Goal: Complete application form: Complete application form

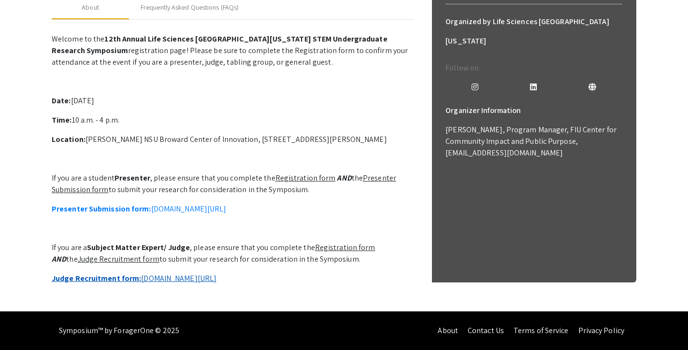
scroll to position [259, 0]
click at [206, 274] on link "Judge Recruitment form: [DOMAIN_NAME][URL]" at bounding box center [134, 279] width 165 height 10
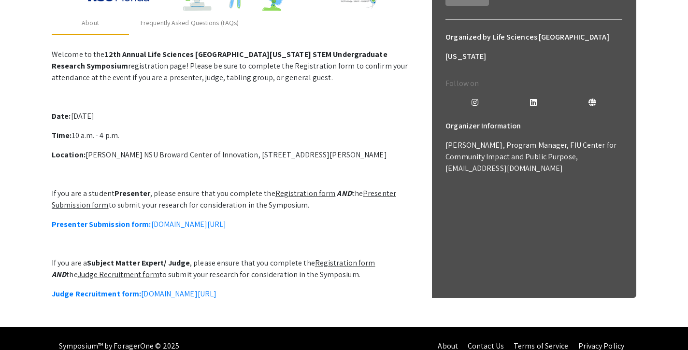
scroll to position [230, 0]
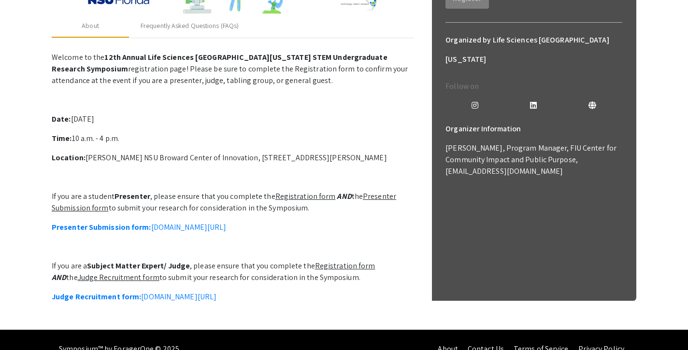
click at [169, 119] on p "Date: [DATE]" at bounding box center [233, 120] width 362 height 12
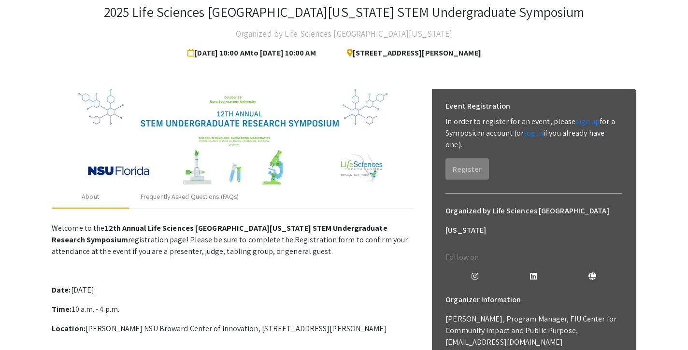
scroll to position [59, 0]
click at [220, 54] on span "[DATE] 10:00 AM to [DATE] 10:00 AM" at bounding box center [254, 52] width 132 height 19
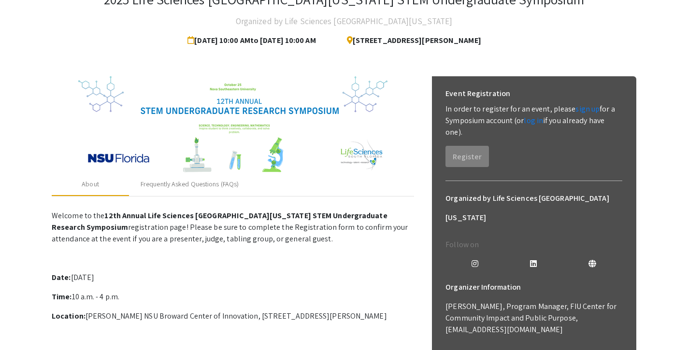
scroll to position [74, 0]
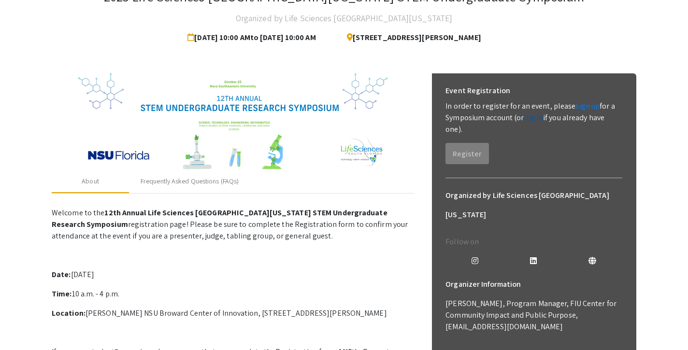
click at [534, 119] on link "log in" at bounding box center [533, 118] width 19 height 10
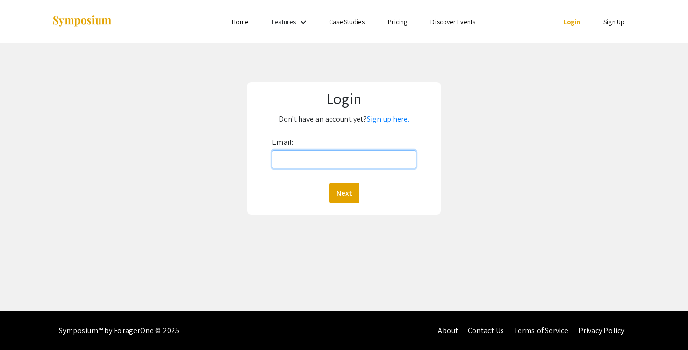
type input "[EMAIL_ADDRESS][DOMAIN_NAME]"
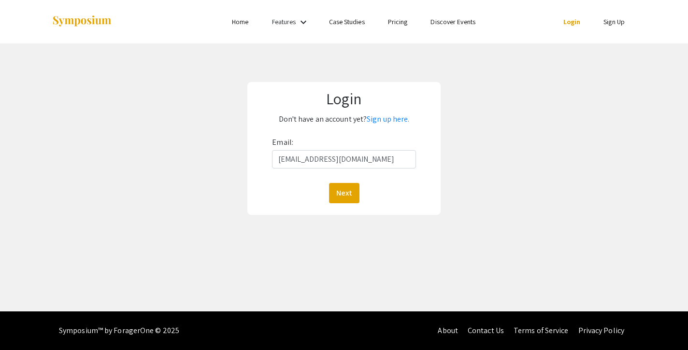
click at [344, 193] on button "Next" at bounding box center [344, 193] width 30 height 20
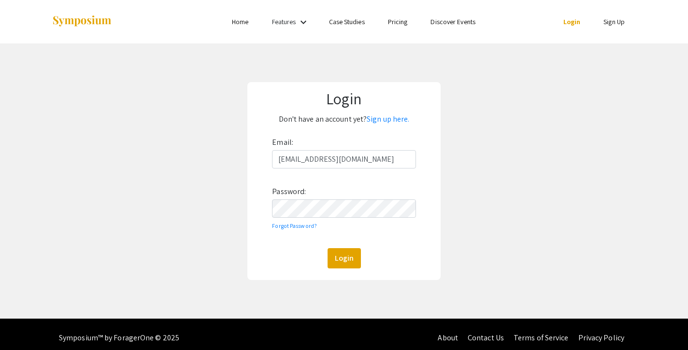
click at [344, 258] on button "Login" at bounding box center [344, 258] width 33 height 20
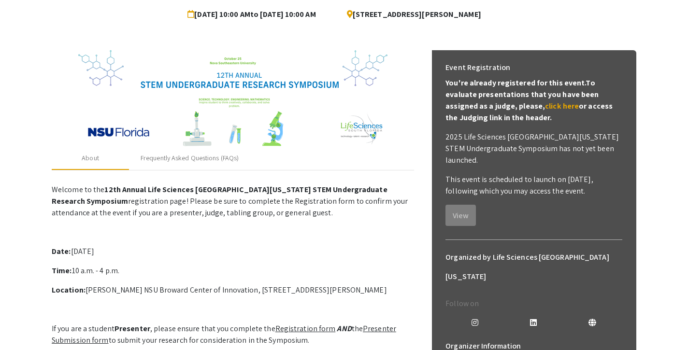
scroll to position [76, 0]
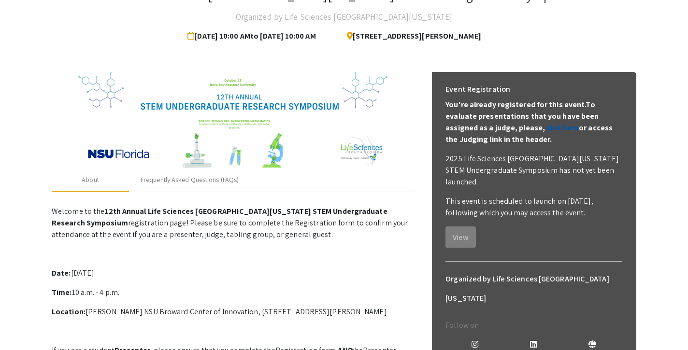
click at [545, 127] on link "click here" at bounding box center [562, 128] width 34 height 10
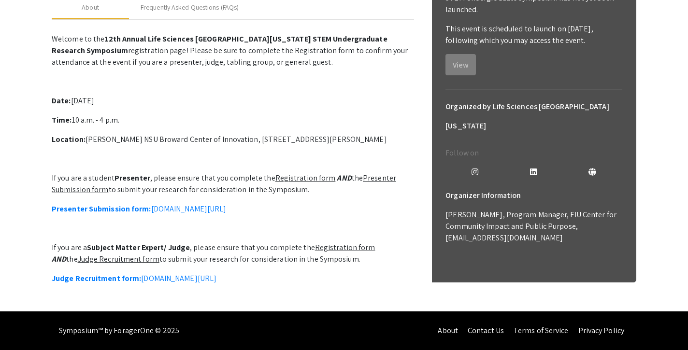
scroll to position [260, 0]
click at [348, 243] on u "Registration form" at bounding box center [345, 248] width 60 height 10
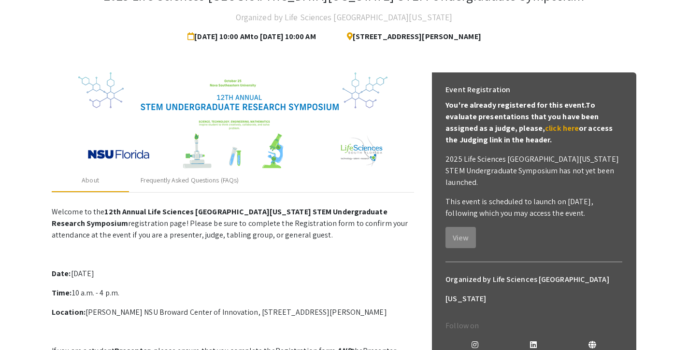
scroll to position [76, 0]
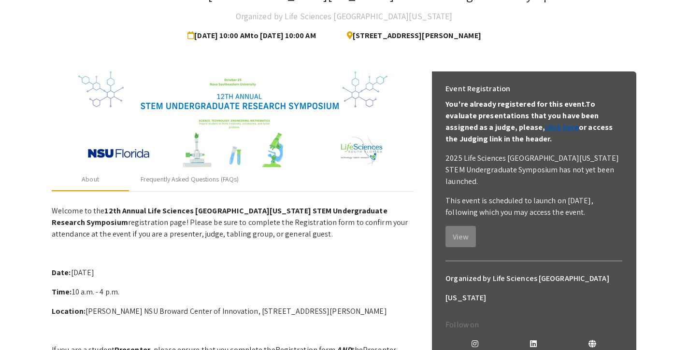
click at [545, 128] on link "click here" at bounding box center [562, 127] width 34 height 10
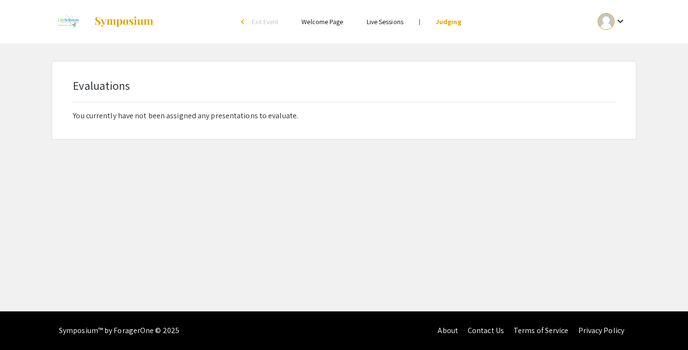
click at [329, 22] on link "Welcome Page" at bounding box center [323, 21] width 42 height 9
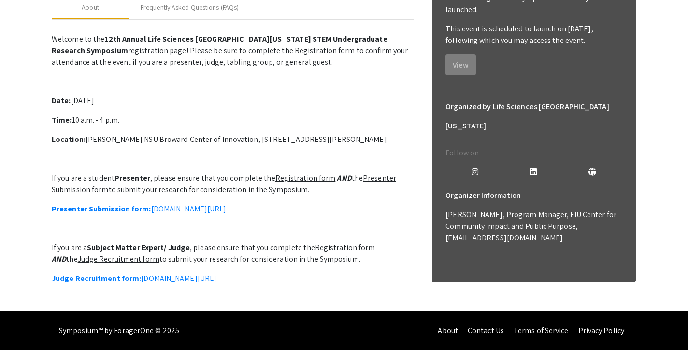
scroll to position [249, 0]
click at [534, 168] on icon at bounding box center [533, 172] width 7 height 8
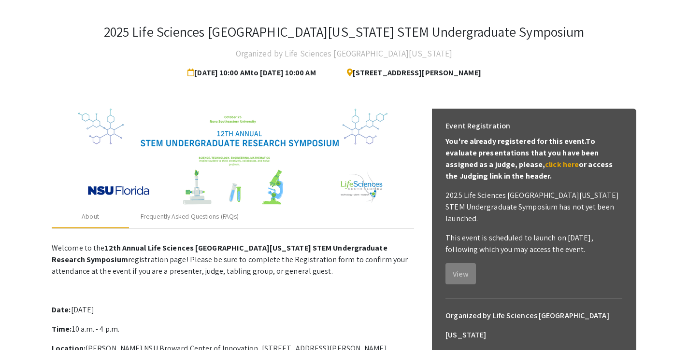
scroll to position [43, 0]
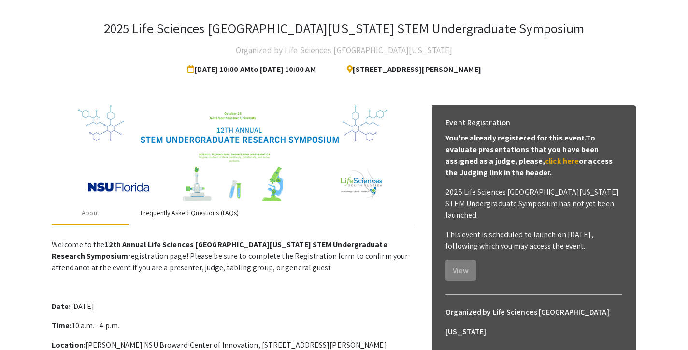
click at [223, 212] on div "Frequently Asked Questions (FAQs)" at bounding box center [190, 213] width 98 height 10
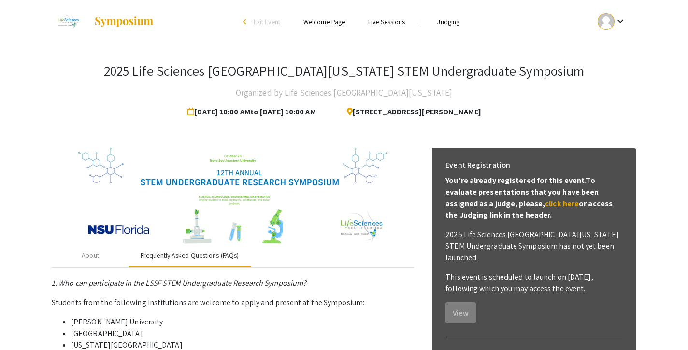
scroll to position [0, 0]
click at [70, 22] on img at bounding box center [68, 22] width 32 height 24
click at [263, 21] on span "Exit Event" at bounding box center [267, 21] width 27 height 9
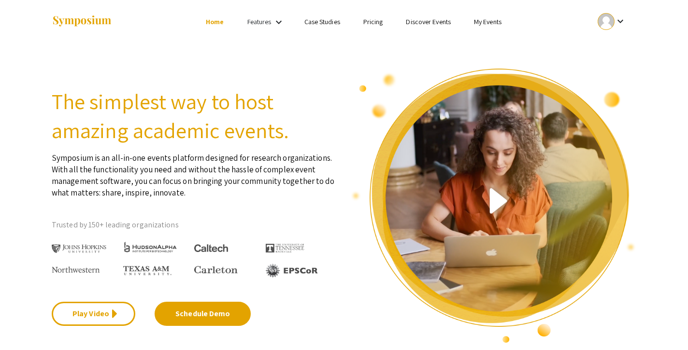
click at [490, 21] on link "My Events" at bounding box center [488, 21] width 28 height 9
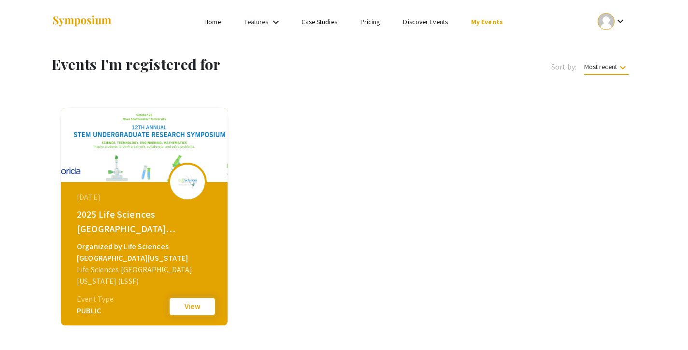
click at [189, 308] on button "View" at bounding box center [192, 307] width 48 height 20
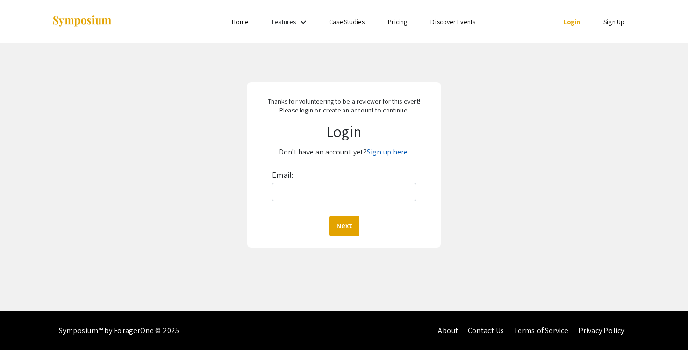
click at [380, 153] on link "Sign up here." at bounding box center [388, 152] width 43 height 10
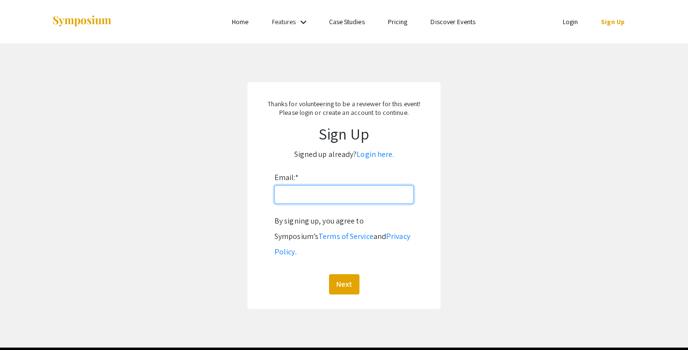
click at [372, 195] on input "Email: *" at bounding box center [343, 195] width 139 height 18
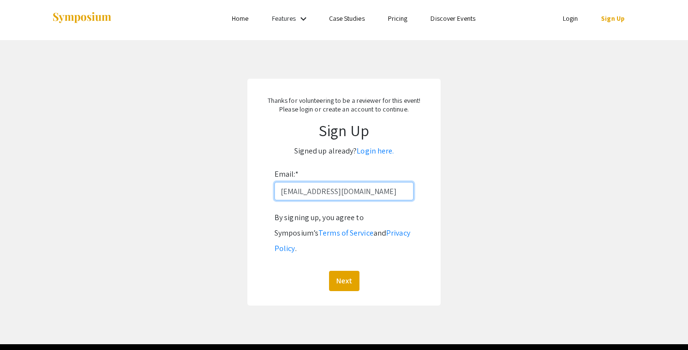
type input "[EMAIL_ADDRESS][DOMAIN_NAME]"
click at [360, 271] on div "Next" at bounding box center [343, 281] width 139 height 20
click at [350, 271] on button "Next" at bounding box center [344, 281] width 30 height 20
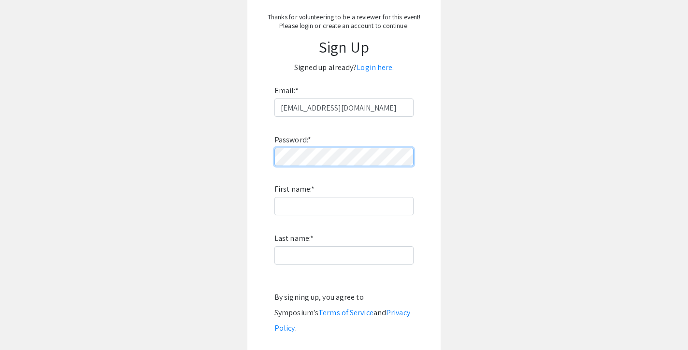
scroll to position [87, 0]
drag, startPoint x: 519, startPoint y: 208, endPoint x: 510, endPoint y: 208, distance: 9.2
click at [519, 208] on app-signup "Thanks for volunteering to be a reviewer for this event! Please login or create…" at bounding box center [344, 190] width 688 height 390
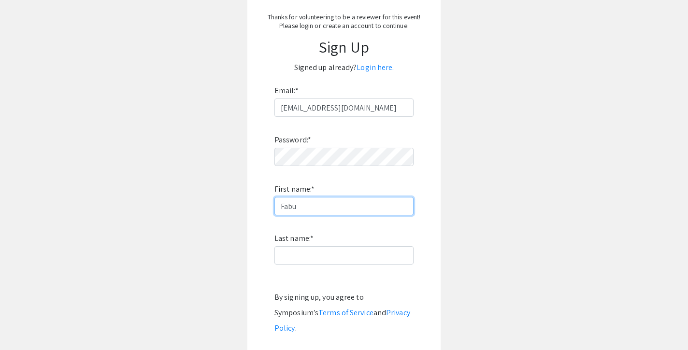
type input "Fabu"
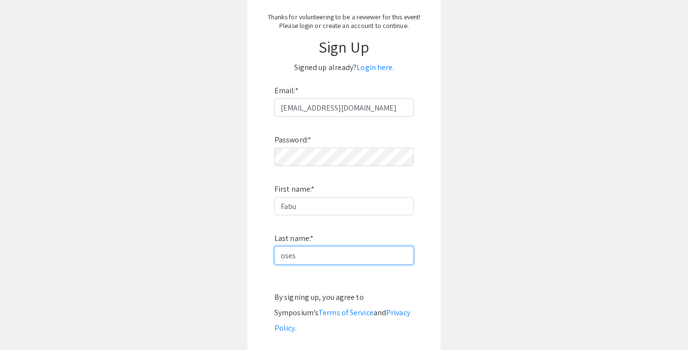
click at [281, 258] on input "oses" at bounding box center [343, 255] width 139 height 18
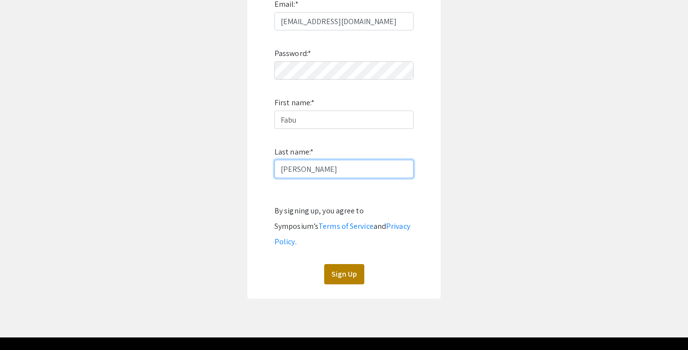
type input "Moses"
click at [350, 264] on button "Sign Up" at bounding box center [344, 274] width 40 height 20
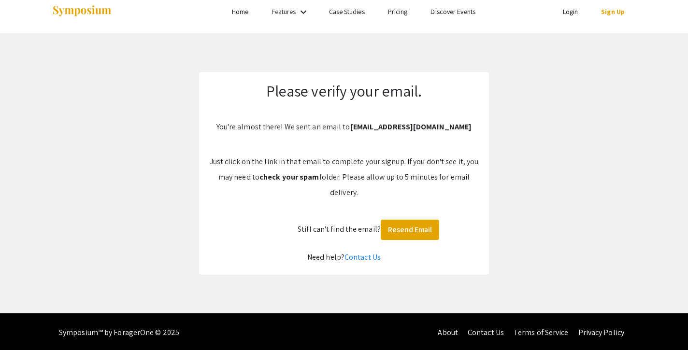
scroll to position [10, 0]
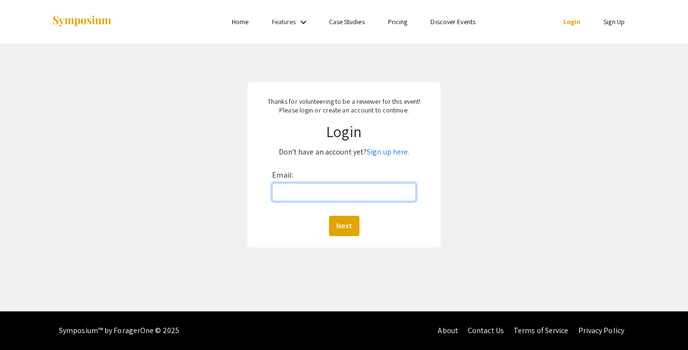
type input "[EMAIL_ADDRESS][DOMAIN_NAME]"
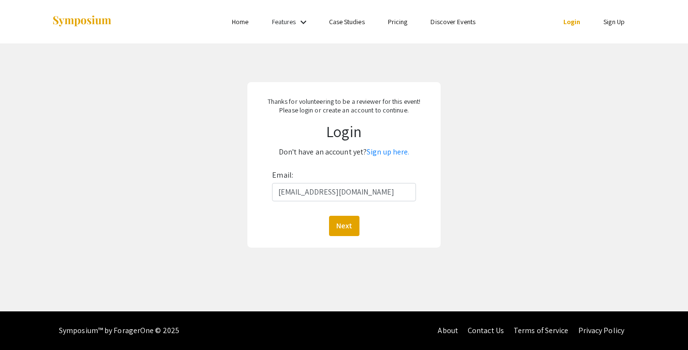
click at [344, 226] on button "Next" at bounding box center [344, 226] width 30 height 20
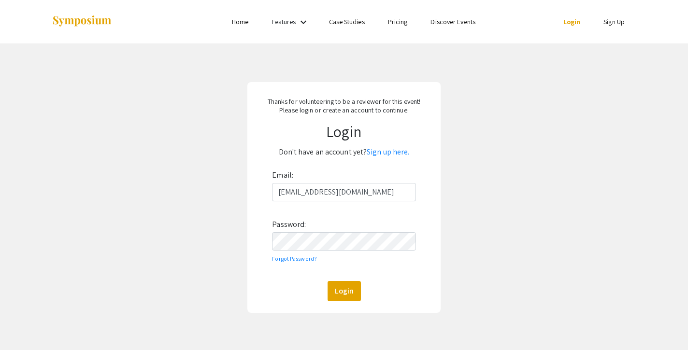
click at [344, 291] on button "Login" at bounding box center [344, 291] width 33 height 20
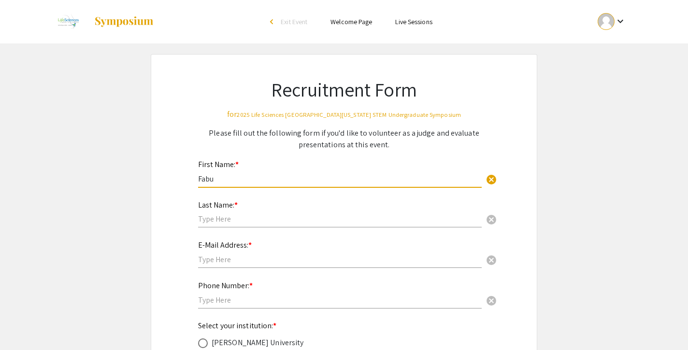
type input "Fabu"
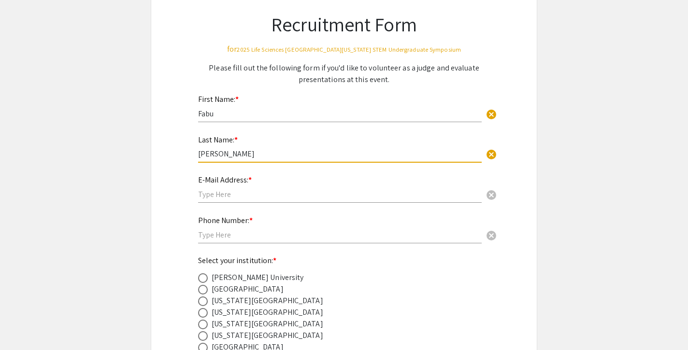
scroll to position [67, 0]
type input "Moses"
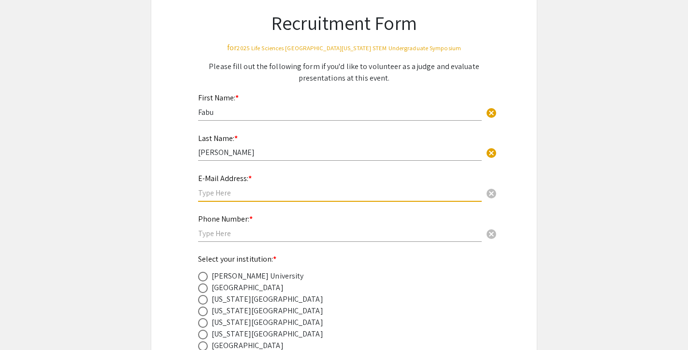
type input "[EMAIL_ADDRESS][DOMAIN_NAME]"
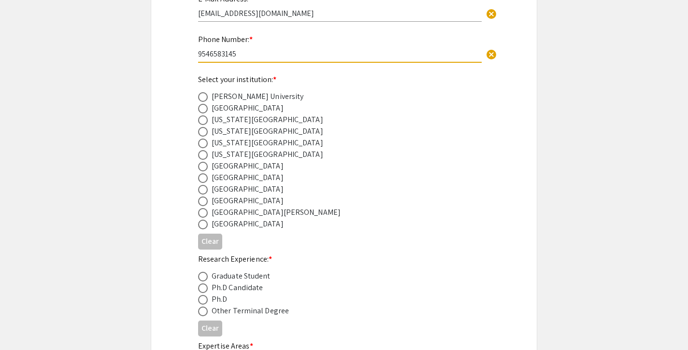
scroll to position [250, 0]
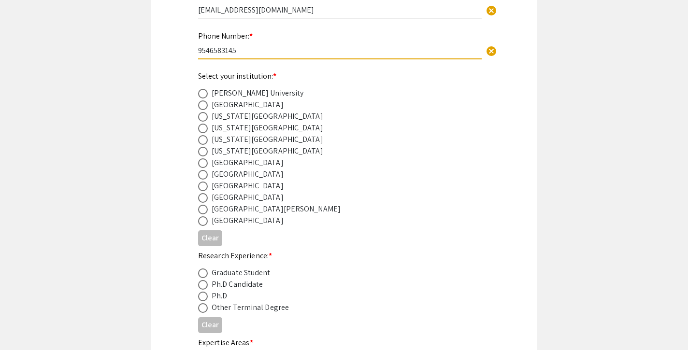
type input "9546583145"
click at [207, 188] on span at bounding box center [203, 187] width 10 height 10
click at [207, 188] on input "radio" at bounding box center [203, 187] width 10 height 10
radio input "true"
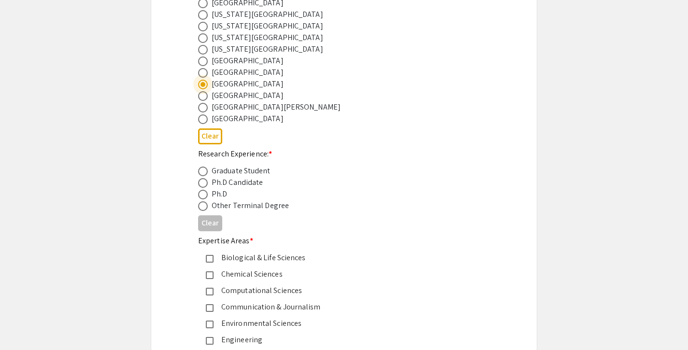
scroll to position [361, 0]
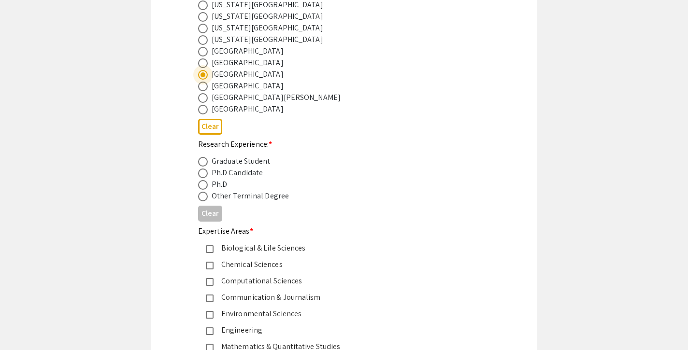
click at [204, 163] on span at bounding box center [203, 162] width 10 height 10
click at [204, 163] on input "radio" at bounding box center [203, 162] width 10 height 10
radio input "true"
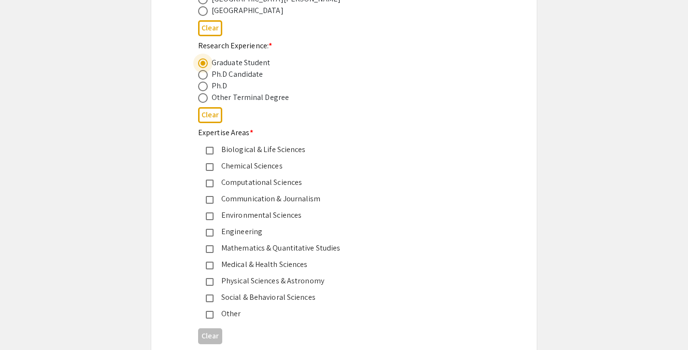
scroll to position [459, 0]
click at [202, 101] on span at bounding box center [203, 99] width 10 height 10
click at [202, 101] on input "radio" at bounding box center [203, 99] width 10 height 10
radio input "true"
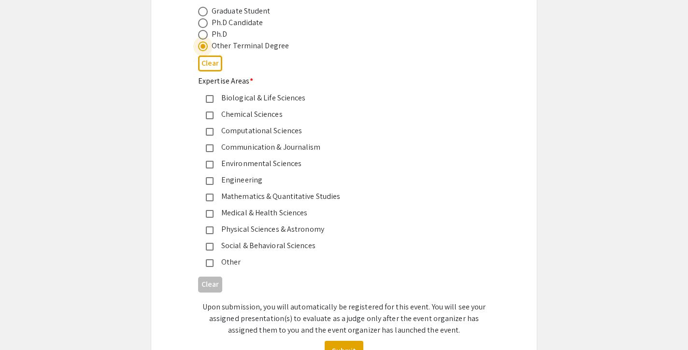
scroll to position [512, 0]
click at [212, 212] on mat-pseudo-checkbox at bounding box center [210, 214] width 8 height 8
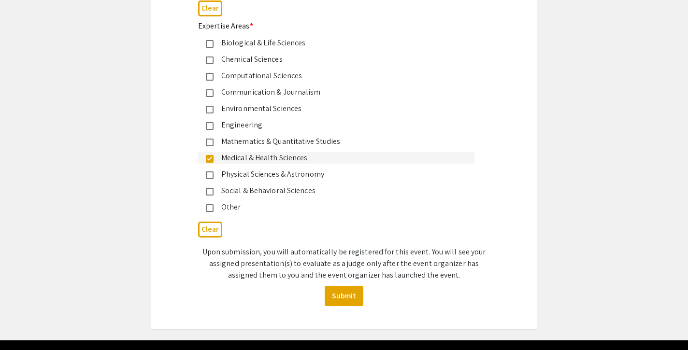
scroll to position [573, 0]
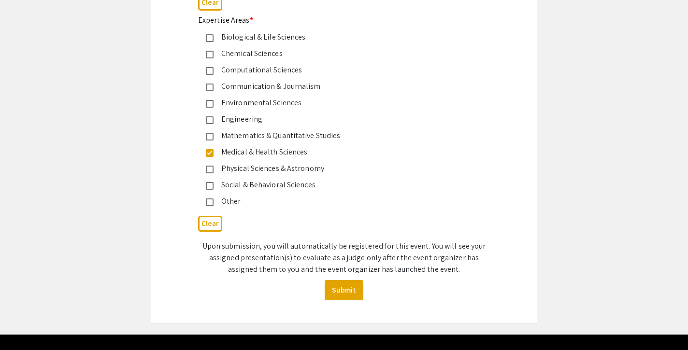
click at [208, 188] on mat-pseudo-checkbox at bounding box center [210, 186] width 8 height 8
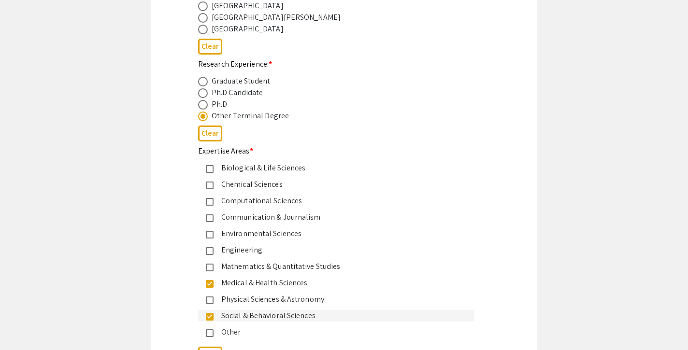
scroll to position [452, 0]
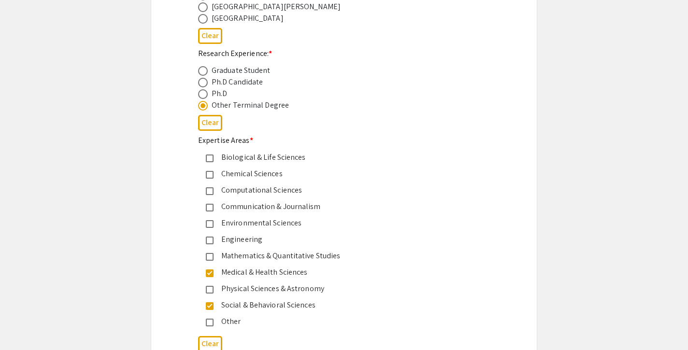
click at [210, 306] on mat-pseudo-checkbox at bounding box center [210, 307] width 8 height 8
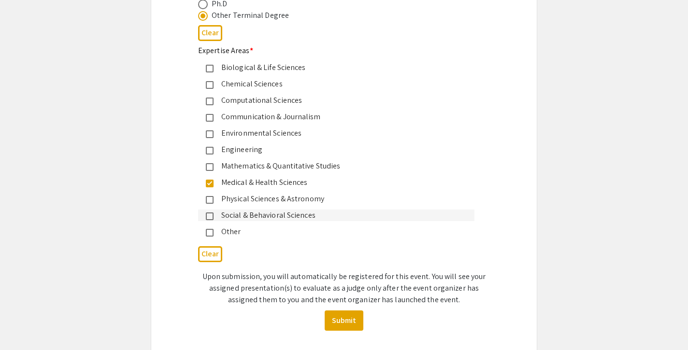
scroll to position [0, 0]
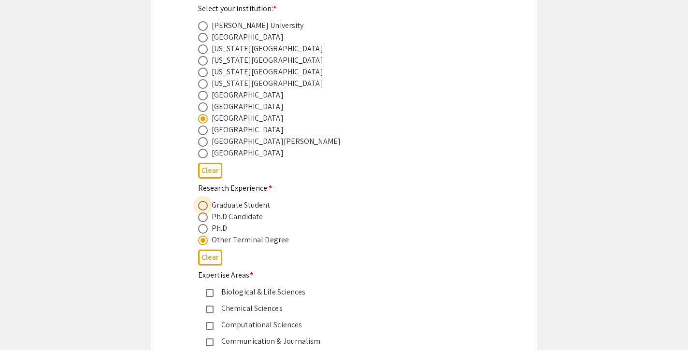
click at [203, 207] on span at bounding box center [203, 206] width 10 height 10
click at [203, 207] on input "radio" at bounding box center [203, 206] width 10 height 10
radio input "true"
click at [206, 241] on span at bounding box center [203, 241] width 10 height 10
click at [206, 241] on input "radio" at bounding box center [203, 241] width 10 height 10
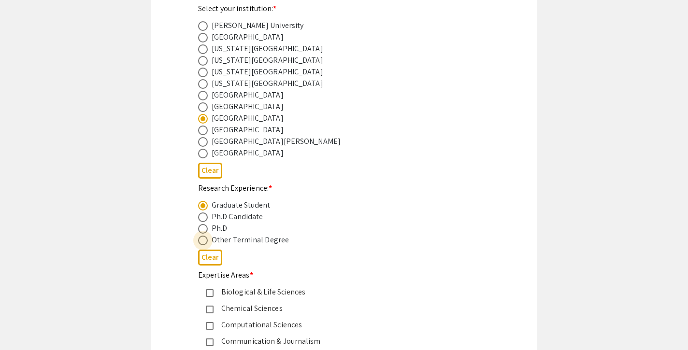
radio input "true"
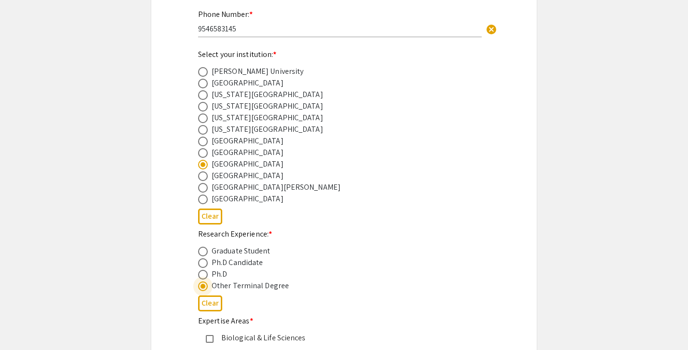
scroll to position [272, 0]
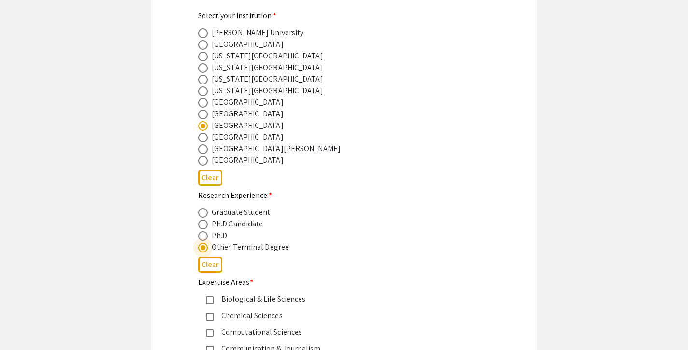
click at [201, 214] on span at bounding box center [203, 213] width 10 height 10
click at [201, 214] on input "radio" at bounding box center [203, 213] width 10 height 10
radio input "true"
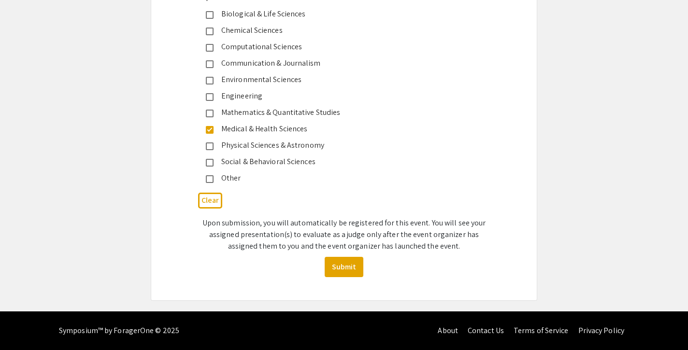
scroll to position [597, 0]
click at [211, 162] on mat-pseudo-checkbox at bounding box center [210, 163] width 8 height 8
click at [347, 270] on button "Submit" at bounding box center [344, 267] width 39 height 20
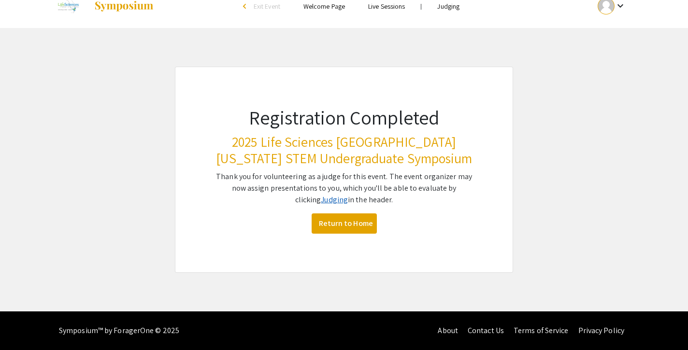
scroll to position [15, 0]
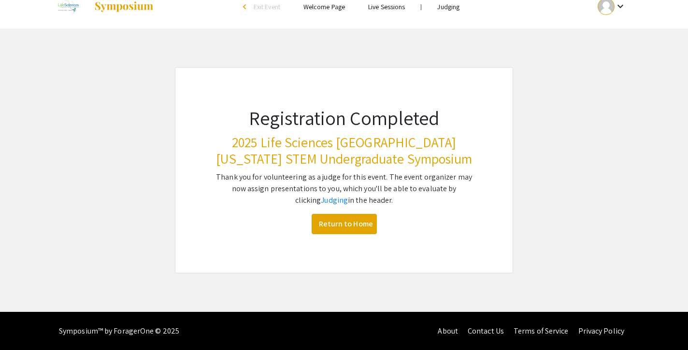
click at [448, 6] on link "Judging" at bounding box center [448, 6] width 22 height 9
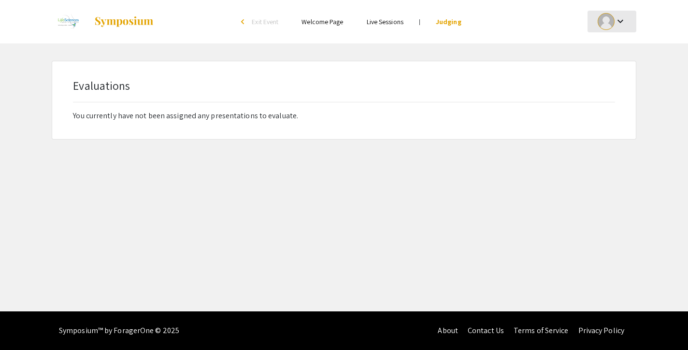
click at [622, 27] on div "keyboard_arrow_down" at bounding box center [611, 22] width 33 height 22
click at [621, 54] on button "My Account" at bounding box center [617, 47] width 59 height 23
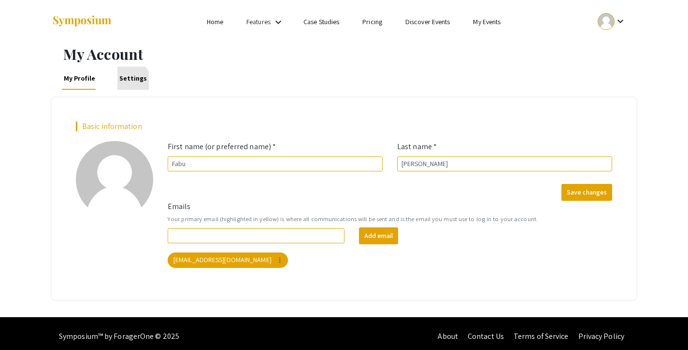
click at [128, 82] on link "Settings" at bounding box center [132, 78] width 31 height 23
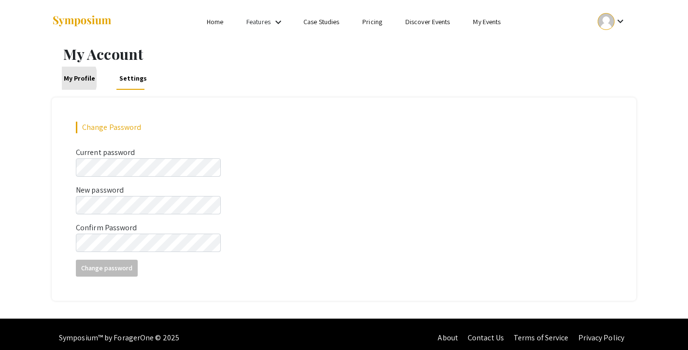
click at [63, 78] on link "My Profile" at bounding box center [79, 78] width 35 height 23
